Goal: Information Seeking & Learning: Find specific fact

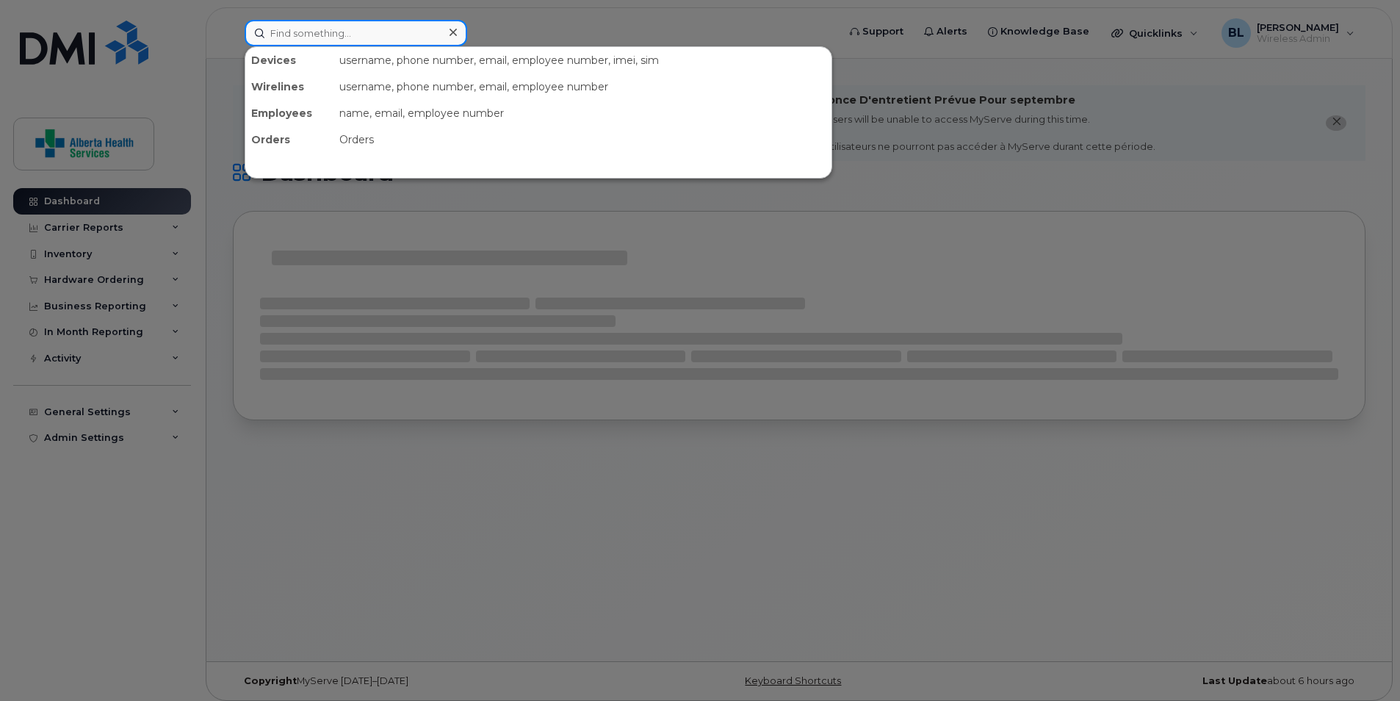
click at [400, 38] on input at bounding box center [356, 33] width 223 height 26
paste input "[PHONE_NUMBER]"
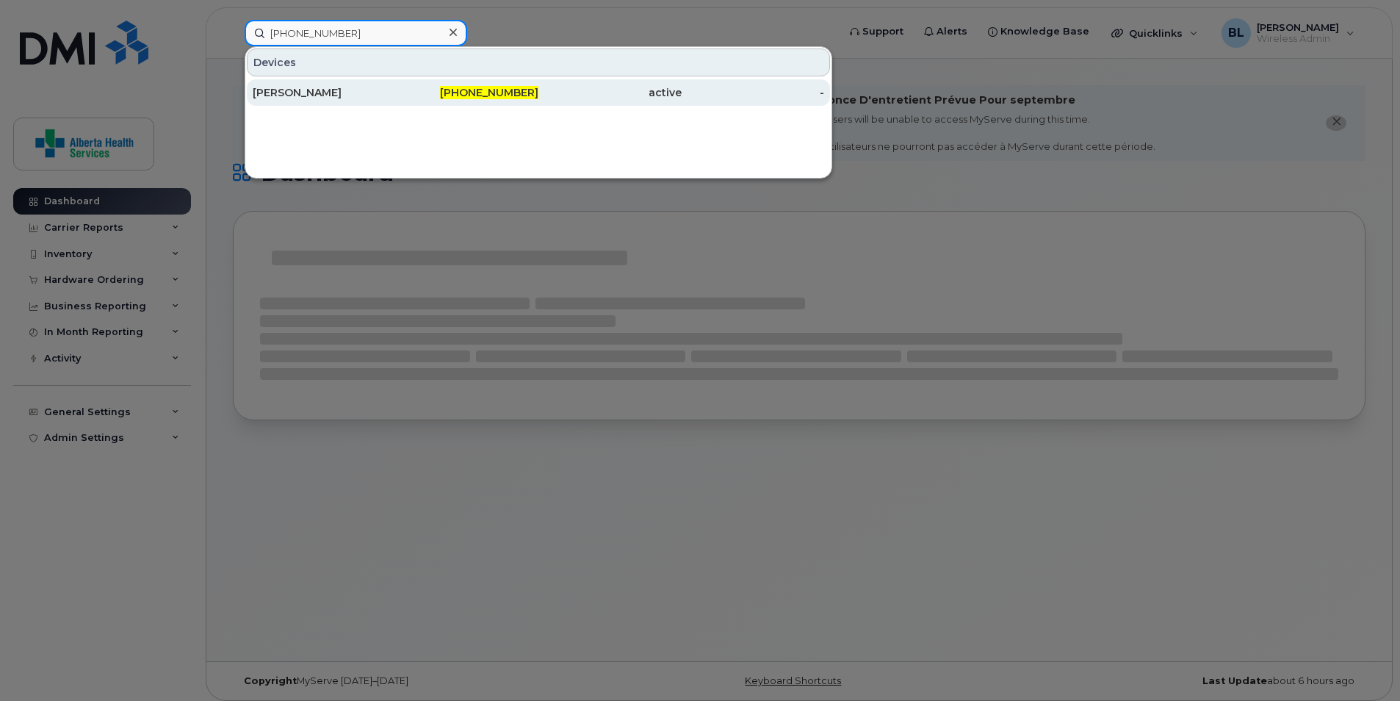
type input "[PHONE_NUMBER]"
click at [318, 86] on div "[PERSON_NAME]" at bounding box center [324, 92] width 143 height 15
